Goal: Information Seeking & Learning: Compare options

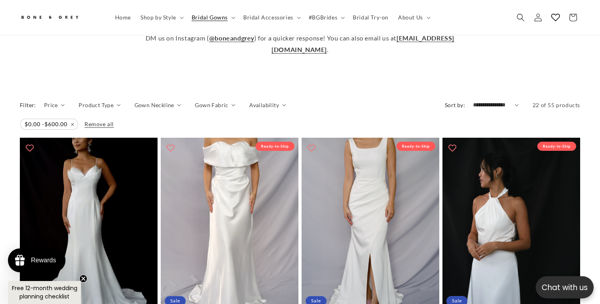
scroll to position [320, 0]
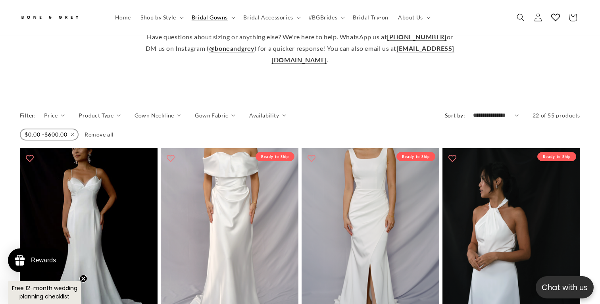
click at [62, 129] on span "$0.00 -$600.00 Remove filter" at bounding box center [49, 134] width 57 height 11
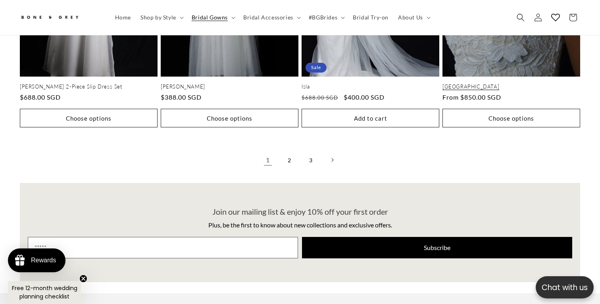
scroll to position [1699, 0]
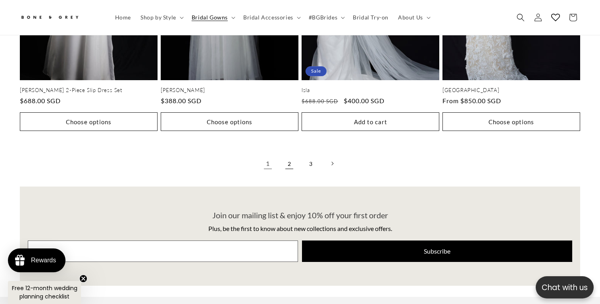
click at [288, 155] on link "2" at bounding box center [289, 163] width 17 height 17
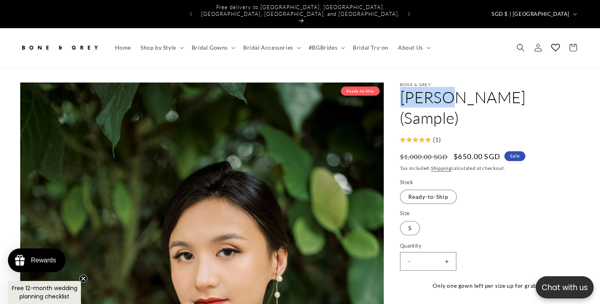
drag, startPoint x: 446, startPoint y: 85, endPoint x: 405, endPoint y: 85, distance: 41.7
click at [405, 87] on h1 "Evelyn (Sample)" at bounding box center [490, 107] width 180 height 41
copy h1 "Evelyn"
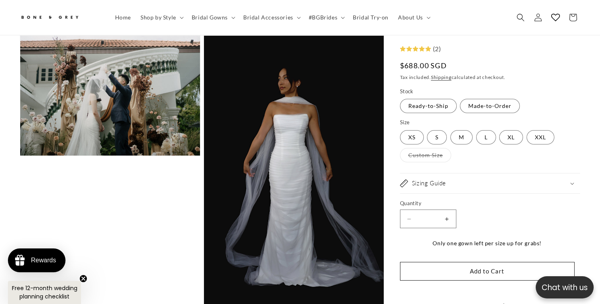
scroll to position [0, 409]
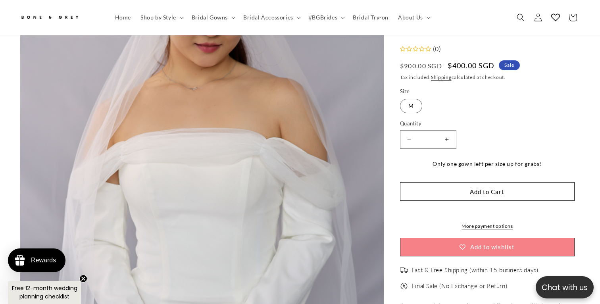
scroll to position [199, 0]
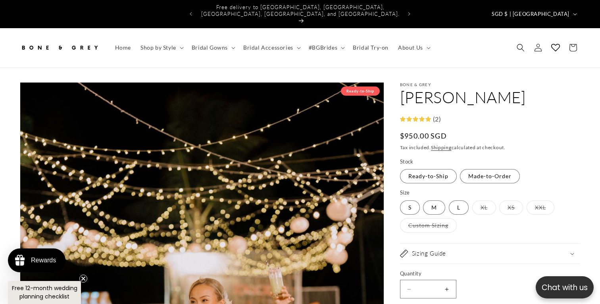
click at [440, 87] on h1 "[PERSON_NAME]" at bounding box center [490, 97] width 180 height 21
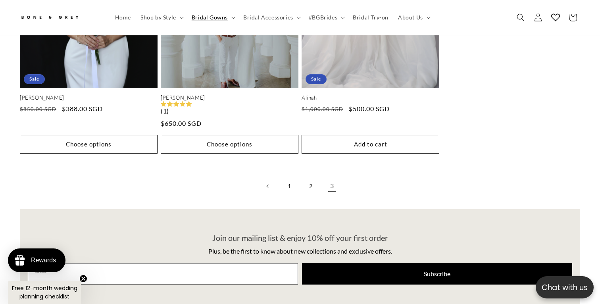
scroll to position [792, 0]
